Goal: Transaction & Acquisition: Purchase product/service

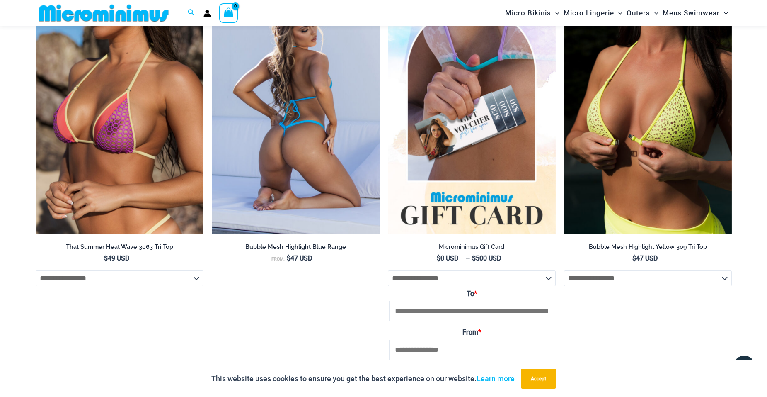
scroll to position [1077, 0]
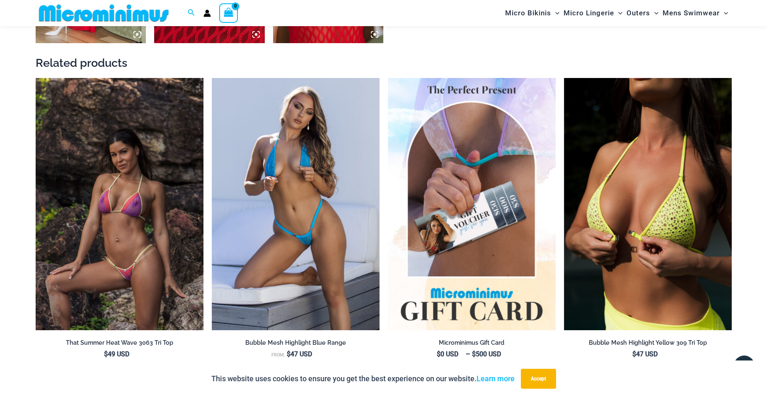
click at [88, 203] on img at bounding box center [120, 204] width 168 height 252
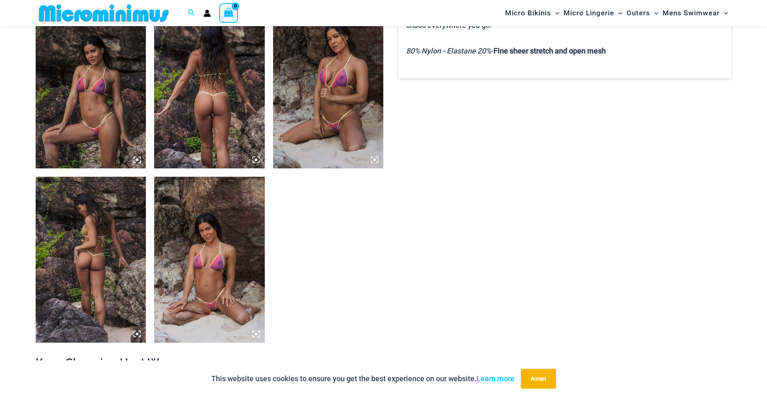
scroll to position [614, 0]
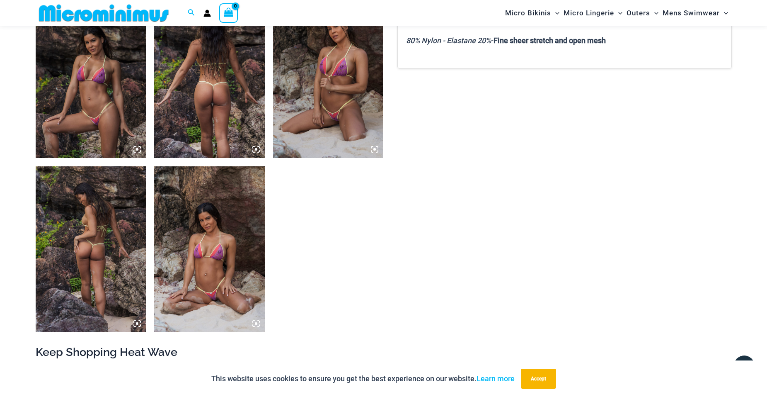
click at [341, 87] on img at bounding box center [328, 75] width 111 height 166
